Goal: Transaction & Acquisition: Subscribe to service/newsletter

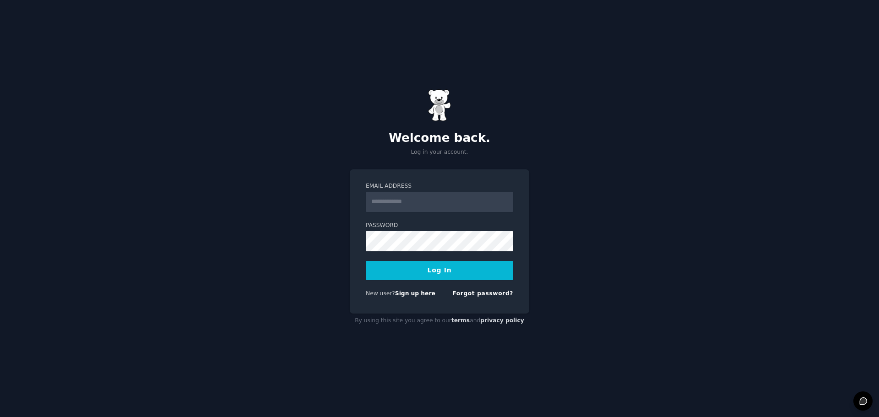
click at [393, 199] on input "Email Address" at bounding box center [439, 202] width 147 height 20
type input "**********"
click at [393, 270] on button "Log In" at bounding box center [439, 270] width 147 height 19
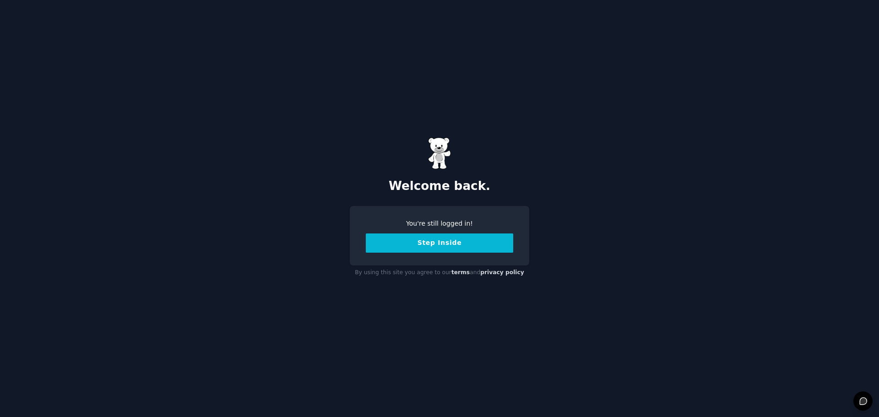
click at [419, 246] on button "Step Inside" at bounding box center [439, 242] width 147 height 19
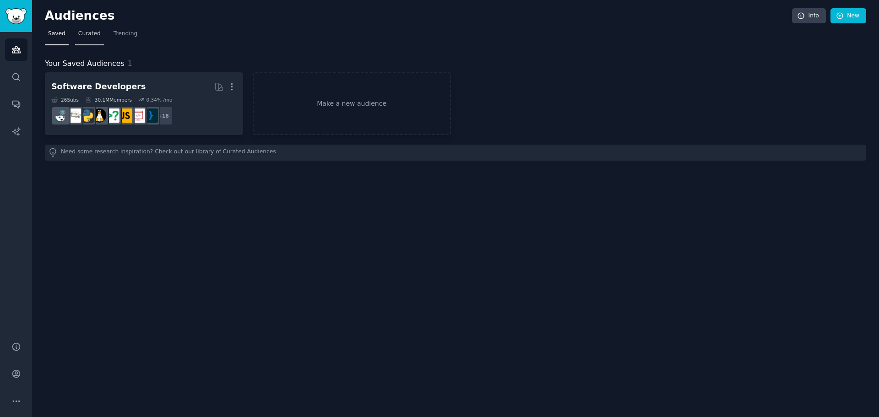
click at [88, 33] on span "Curated" at bounding box center [89, 34] width 22 height 8
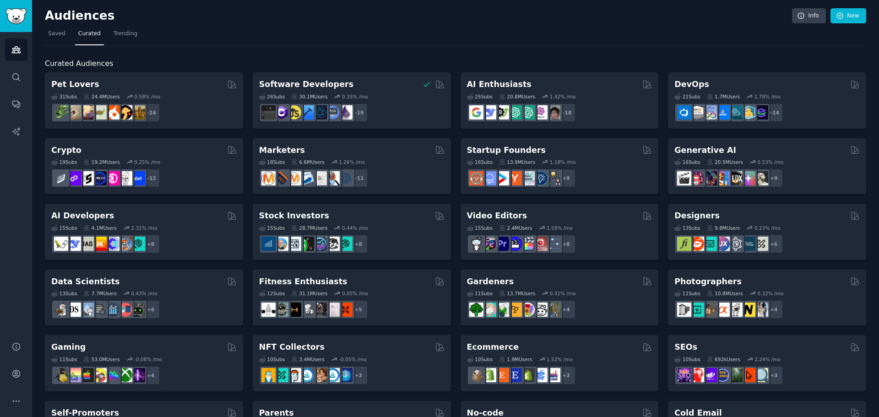
click at [44, 32] on div "Audiences Info New Saved Curated Trending Curated Audiences Pet Lovers 31 Sub s…" at bounding box center [455, 366] width 847 height 733
click at [124, 33] on span "Trending" at bounding box center [126, 34] width 24 height 8
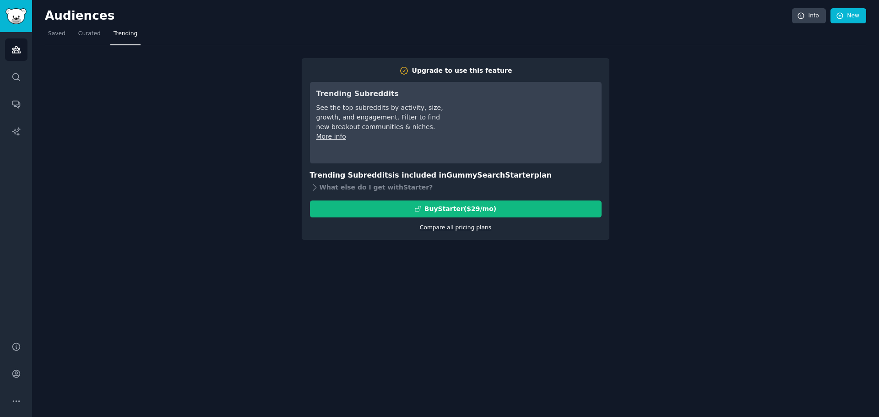
click at [457, 227] on link "Compare all pricing plans" at bounding box center [455, 227] width 71 height 6
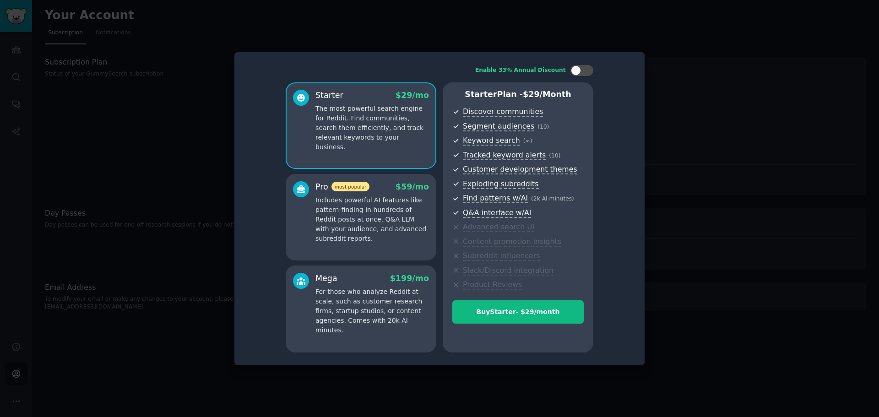
click at [315, 206] on div "Pro most popular $ 59 /mo Includes powerful AI features like pattern-finding in…" at bounding box center [361, 212] width 136 height 63
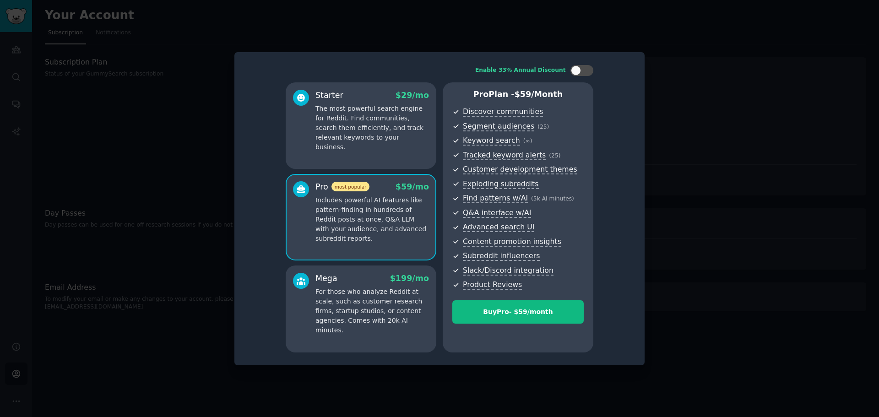
click at [327, 300] on p "For those who analyze Reddit at scale, such as customer research firms, startup…" at bounding box center [372, 311] width 114 height 48
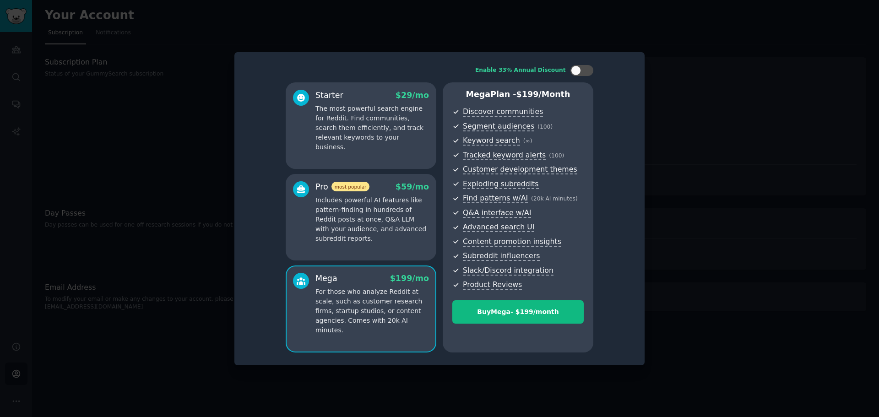
click at [358, 133] on p "The most powerful search engine for Reddit. Find communities, search them effic…" at bounding box center [372, 128] width 114 height 48
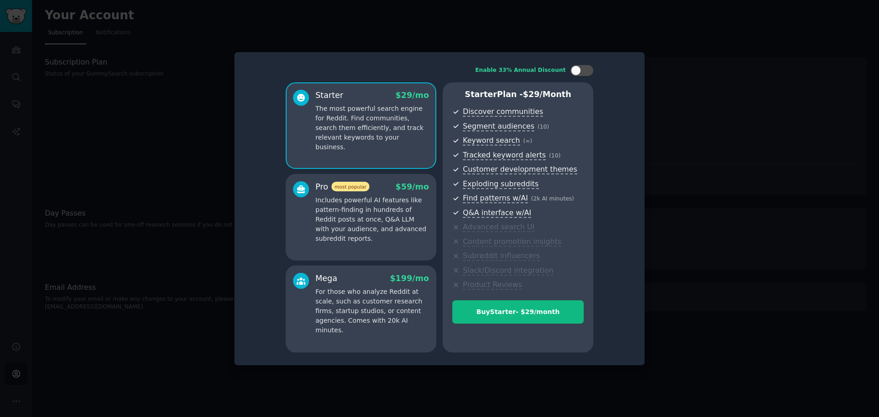
click at [358, 216] on p "Includes powerful AI features like pattern-finding in hundreds of Reddit posts …" at bounding box center [372, 219] width 114 height 48
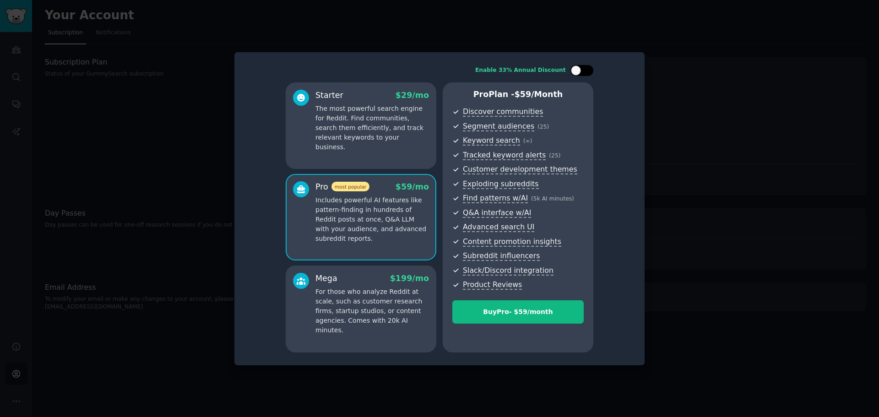
click at [588, 72] on div at bounding box center [586, 70] width 5 height 5
click at [574, 72] on div at bounding box center [581, 70] width 23 height 11
click at [590, 71] on div at bounding box center [581, 70] width 23 height 11
click at [579, 72] on div at bounding box center [577, 70] width 6 height 5
checkbox input "false"
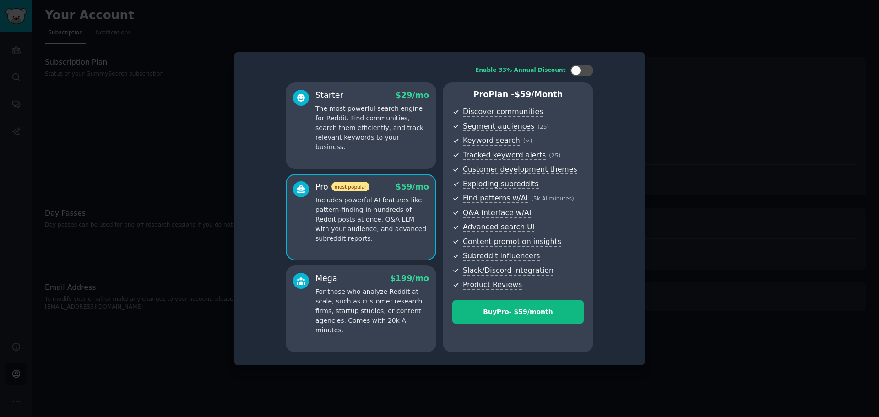
click at [685, 110] on div at bounding box center [439, 208] width 879 height 417
